Goal: Find specific page/section: Find specific page/section

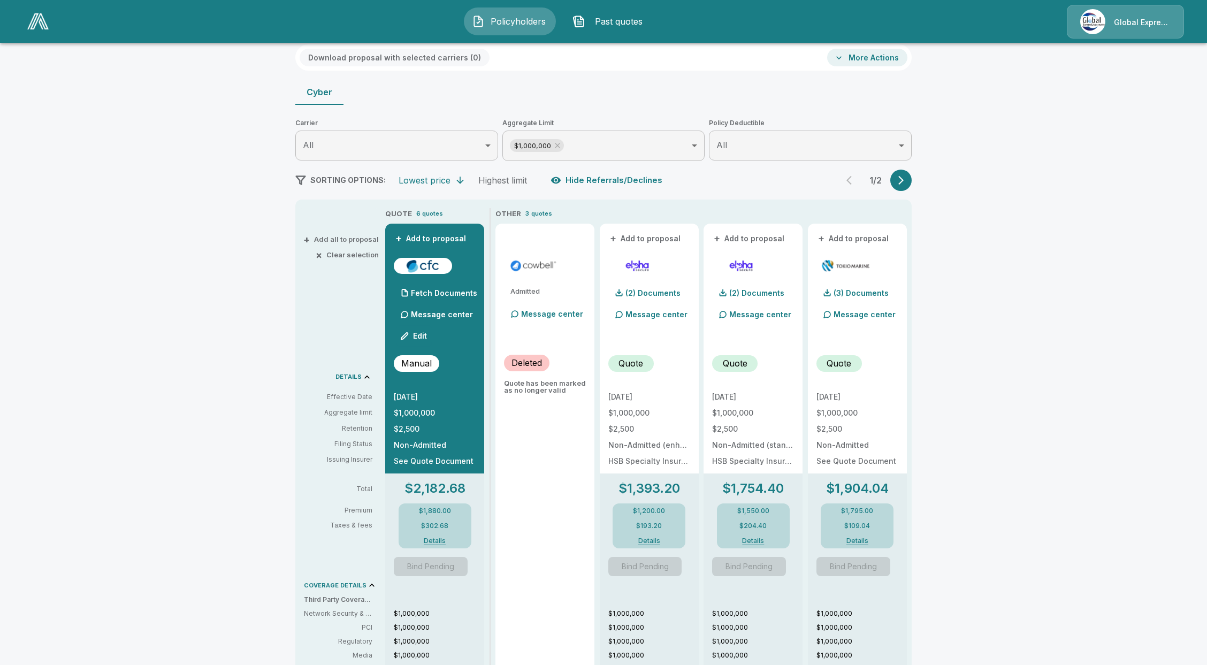
scroll to position [71, 0]
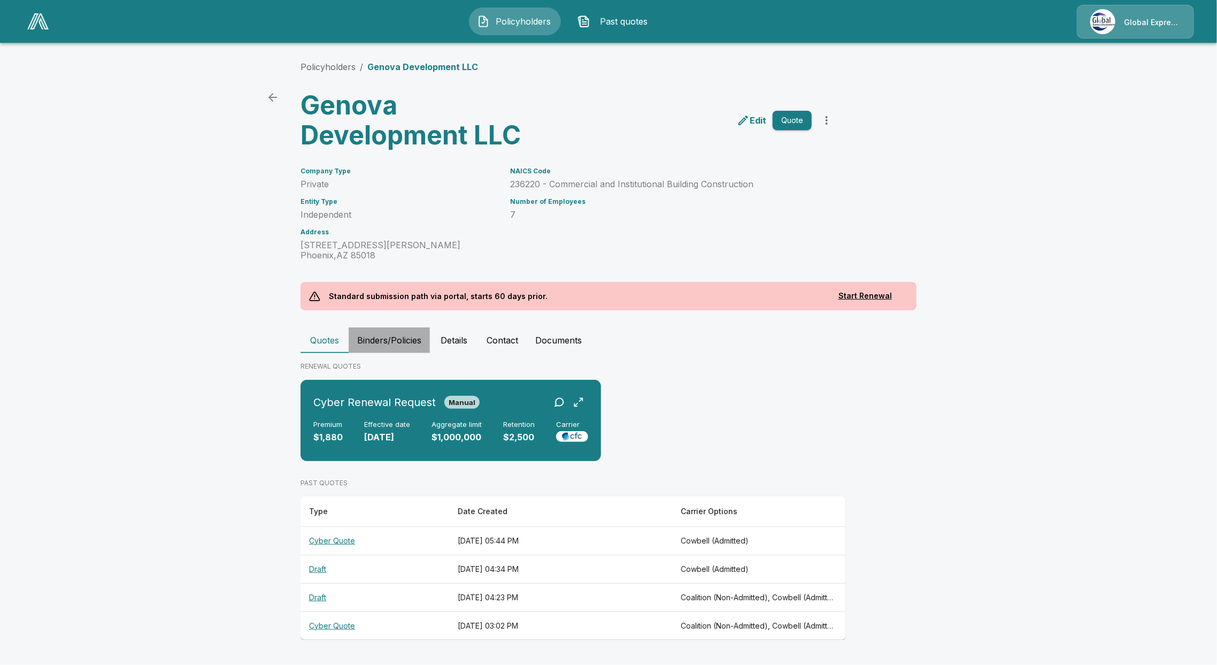
click at [396, 340] on button "Binders/Policies" at bounding box center [389, 340] width 81 height 26
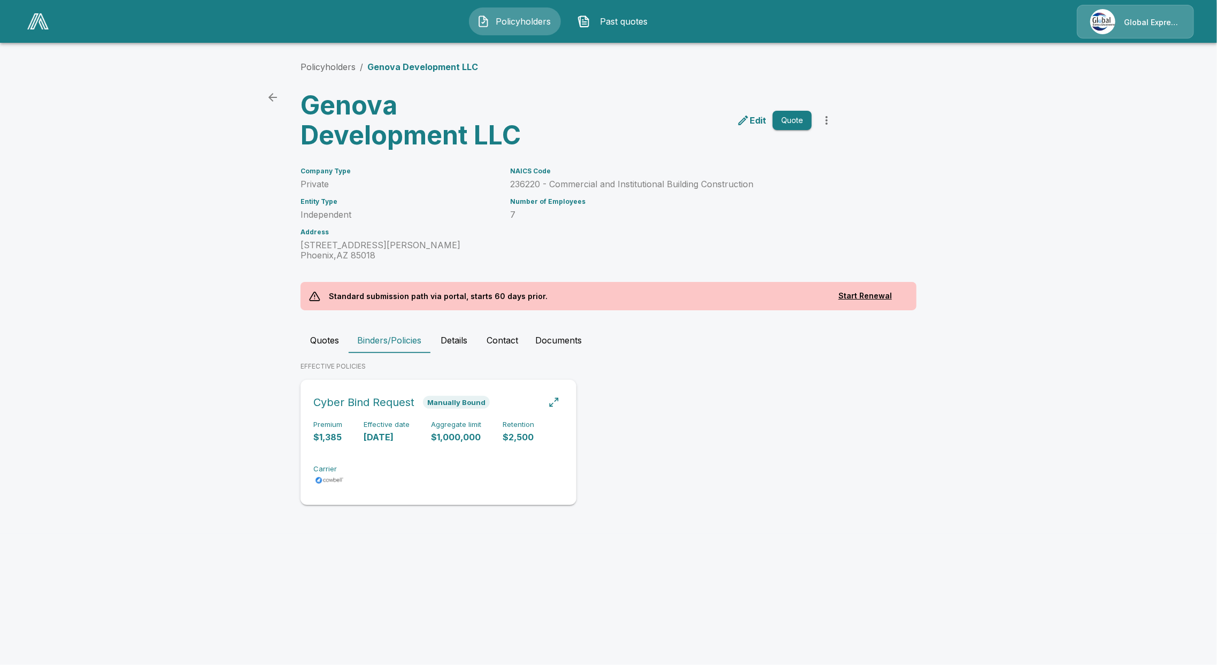
click at [401, 464] on div "Premium $1,385 Effective date [DATE] Aggregate limit $1,000,000 Retention $2,50…" at bounding box center [438, 453] width 250 height 67
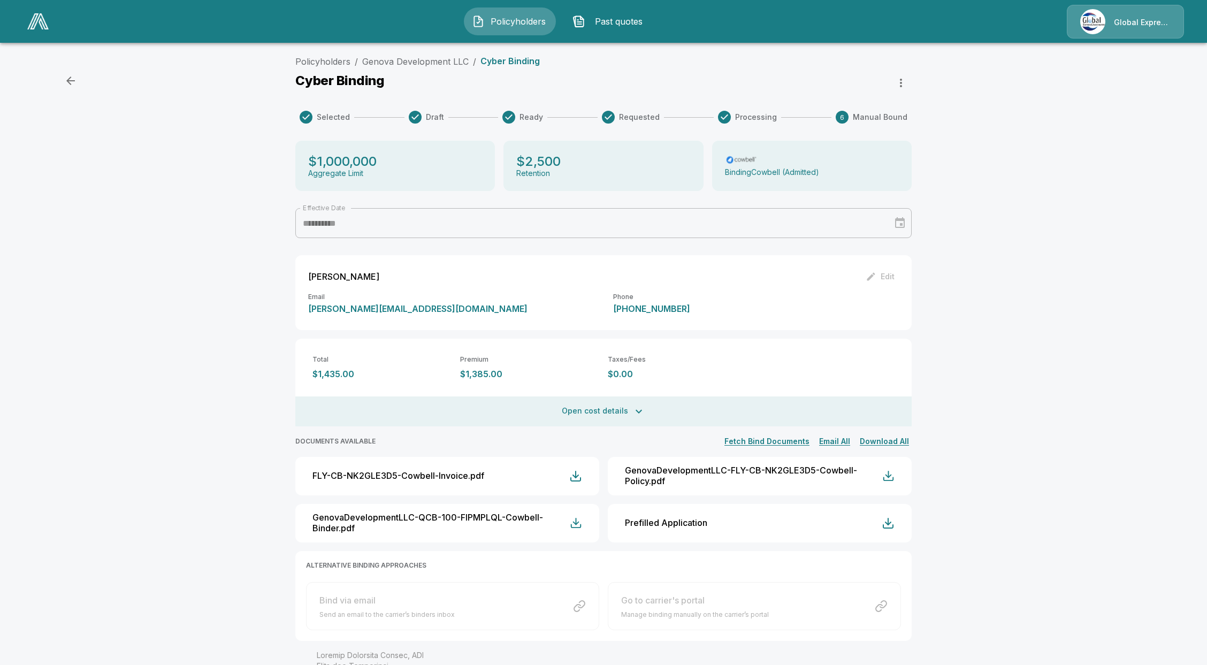
click at [581, 74] on div "Cyber Binding" at bounding box center [603, 82] width 616 height 21
click at [663, 86] on div "Cyber Binding" at bounding box center [603, 82] width 616 height 21
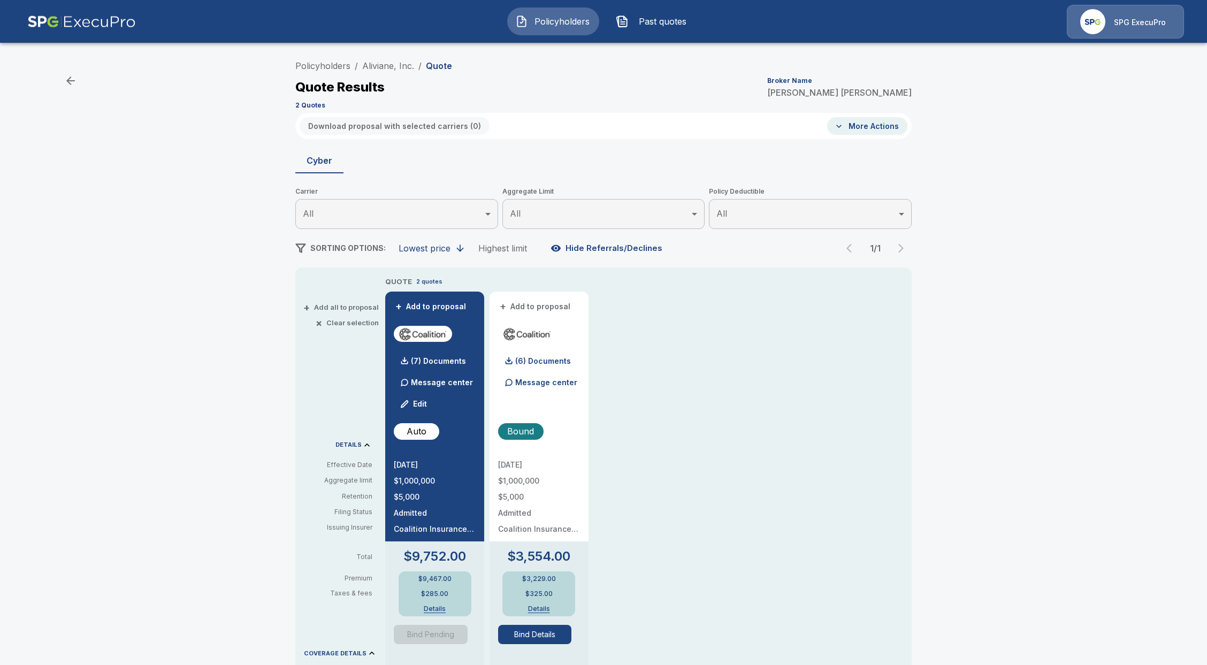
click at [575, 26] on span "Policyholders" at bounding box center [561, 21] width 59 height 13
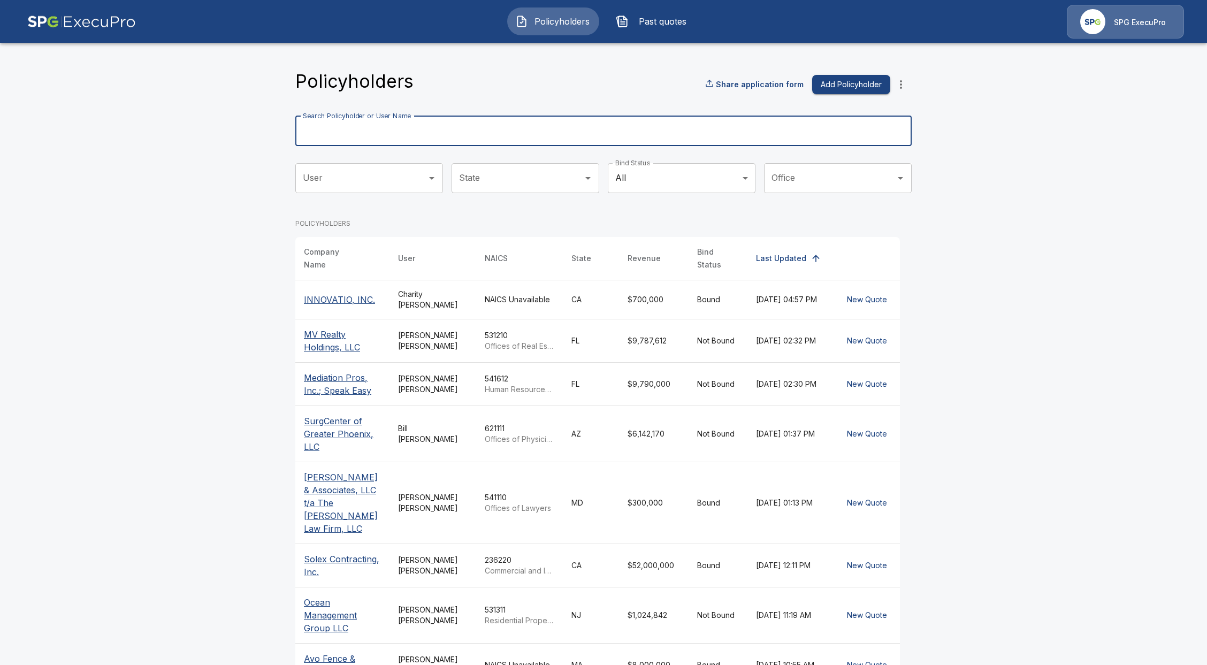
click at [387, 124] on div "Search Policyholder or User Name Search Policyholder or User Name" at bounding box center [603, 131] width 616 height 30
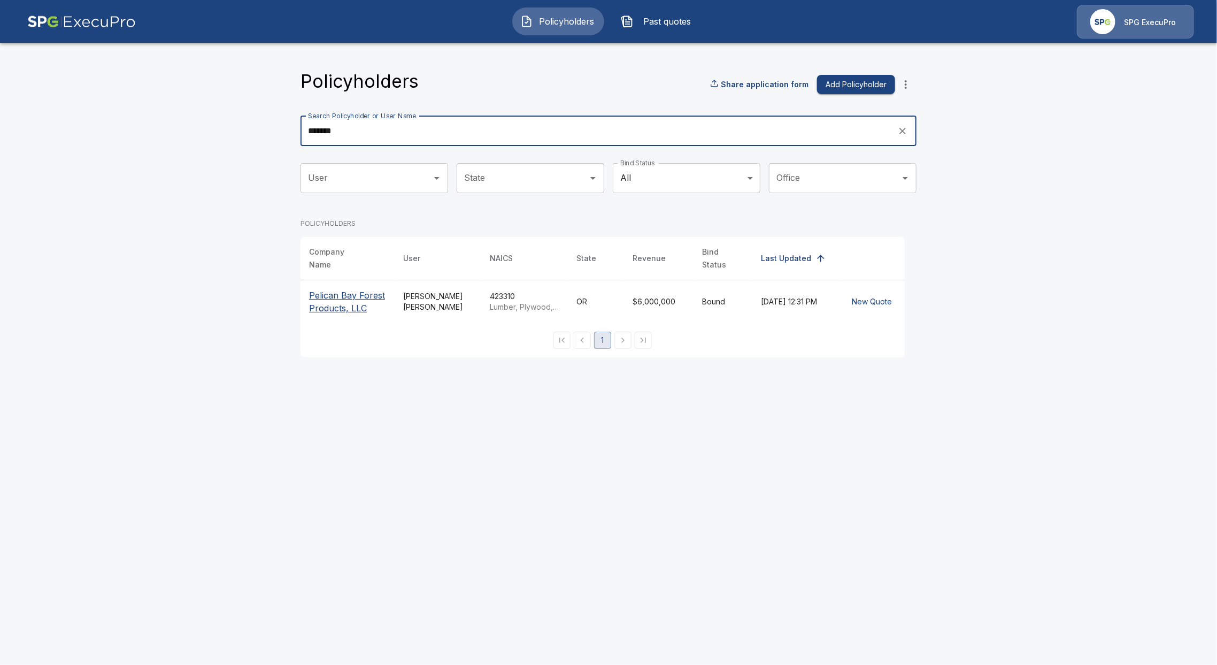
type input "*******"
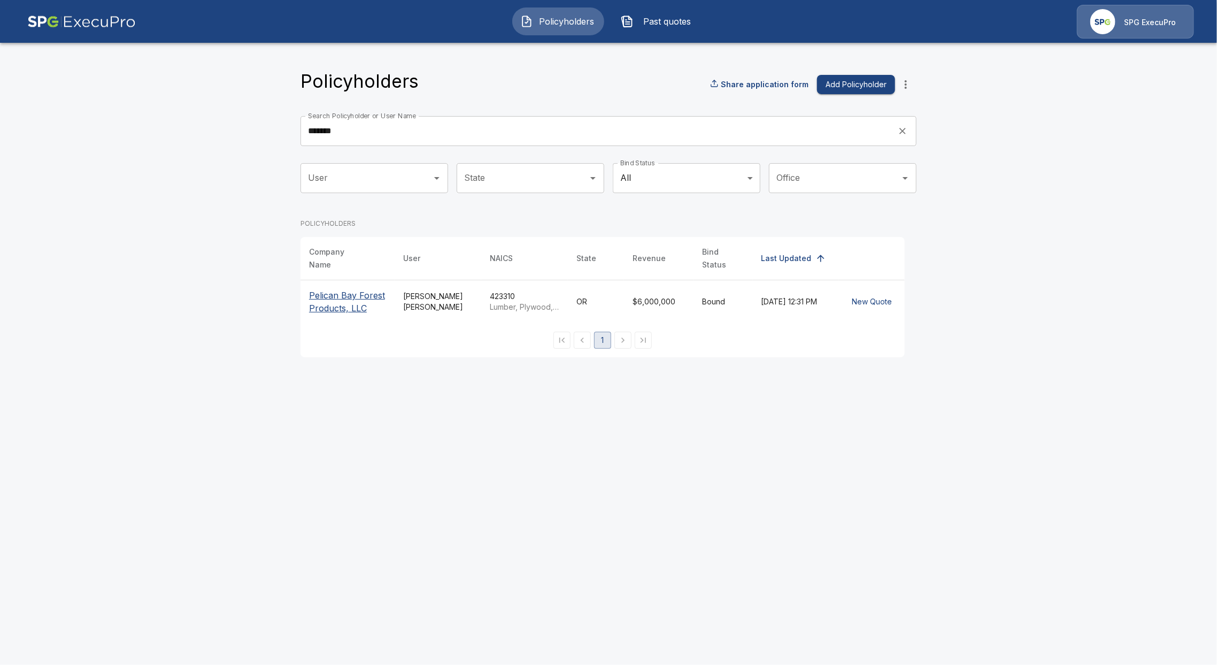
click at [325, 297] on p "Pelican Bay Forest Products, LLC" at bounding box center [347, 302] width 77 height 26
